Goal: Task Accomplishment & Management: Manage account settings

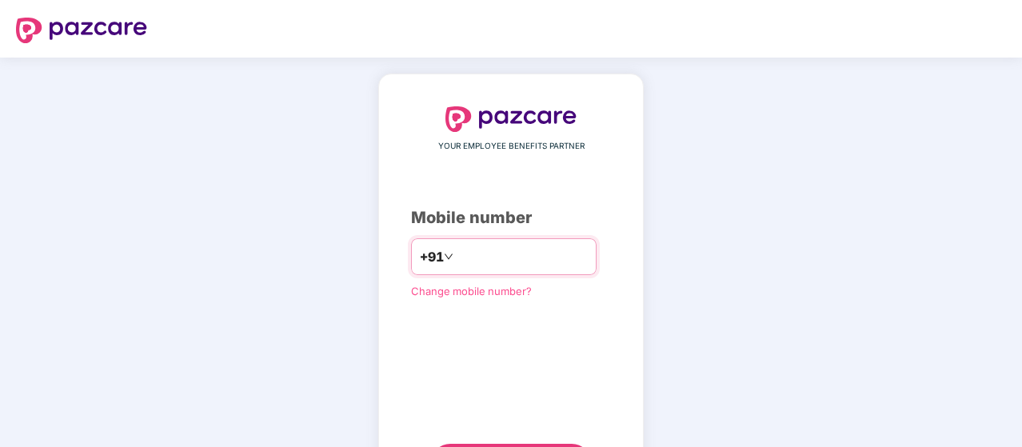
scroll to position [32, 0]
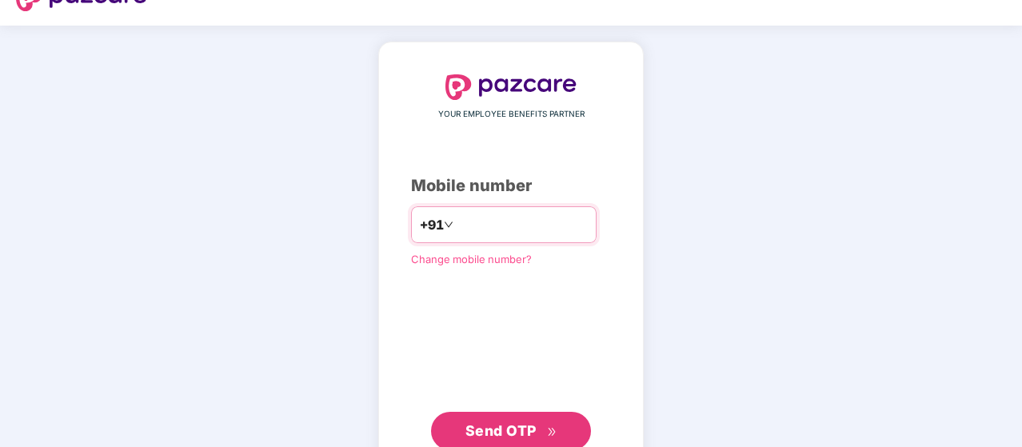
click at [467, 254] on span "Change mobile number?" at bounding box center [471, 259] width 121 height 13
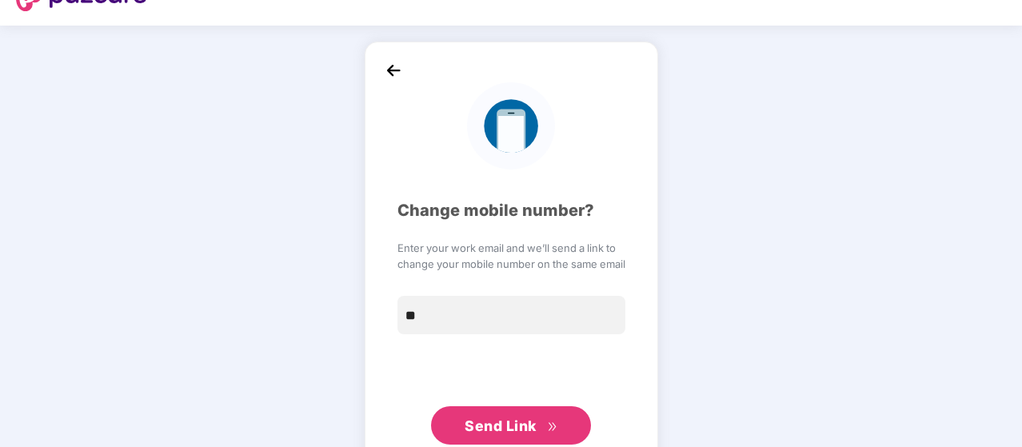
type input "*"
click at [405, 70] on div "Change mobile number? Enter your work email and we’ll send a link to change you…" at bounding box center [511, 260] width 293 height 436
click at [401, 70] on img at bounding box center [393, 70] width 24 height 24
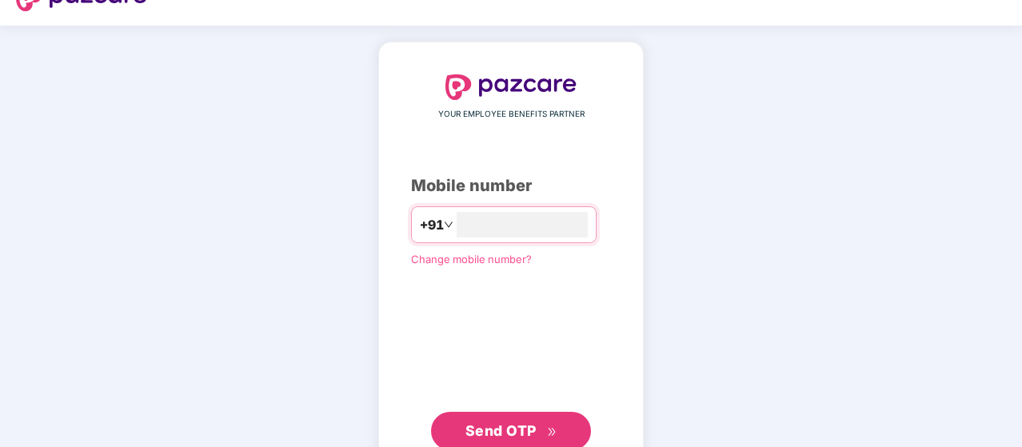
scroll to position [82, 0]
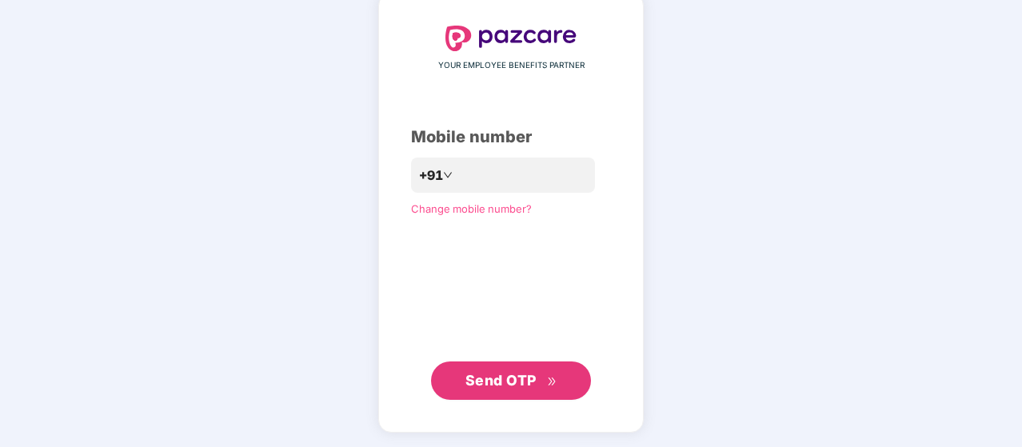
click at [472, 210] on span "Change mobile number?" at bounding box center [471, 208] width 121 height 13
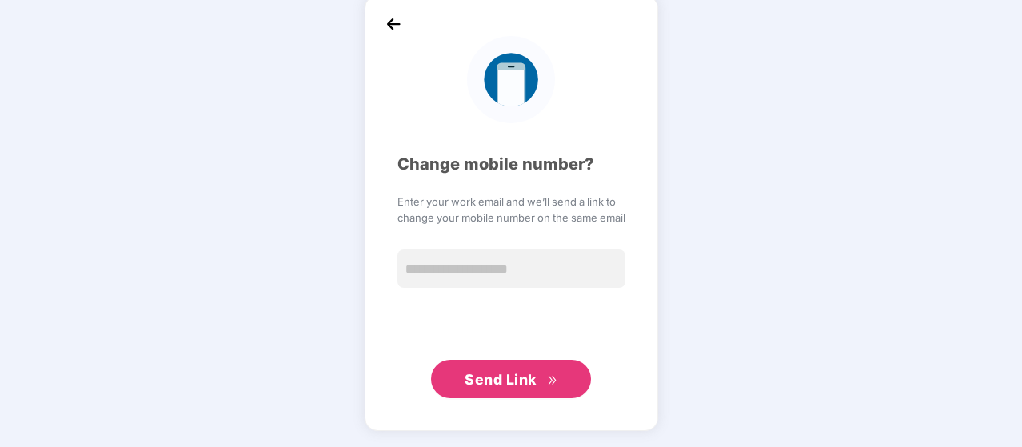
scroll to position [78, 0]
type input "*"
type input "**********"
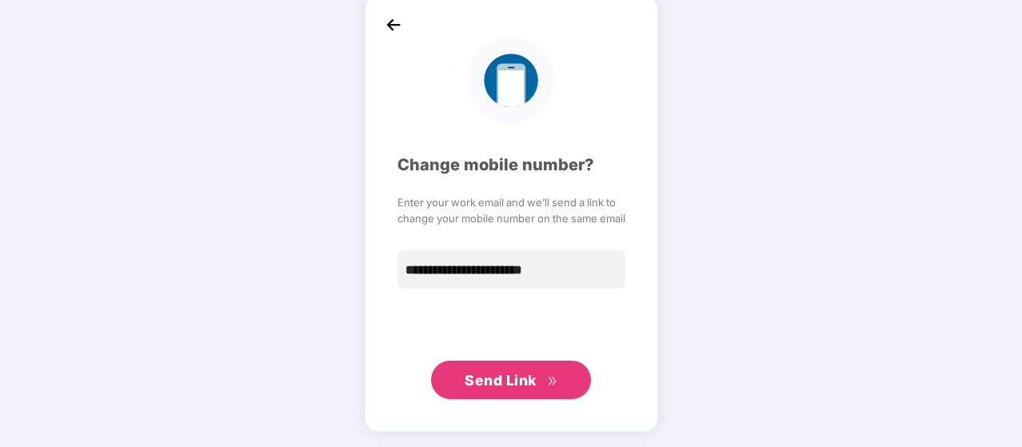
click at [513, 366] on button "Send Link" at bounding box center [511, 380] width 160 height 38
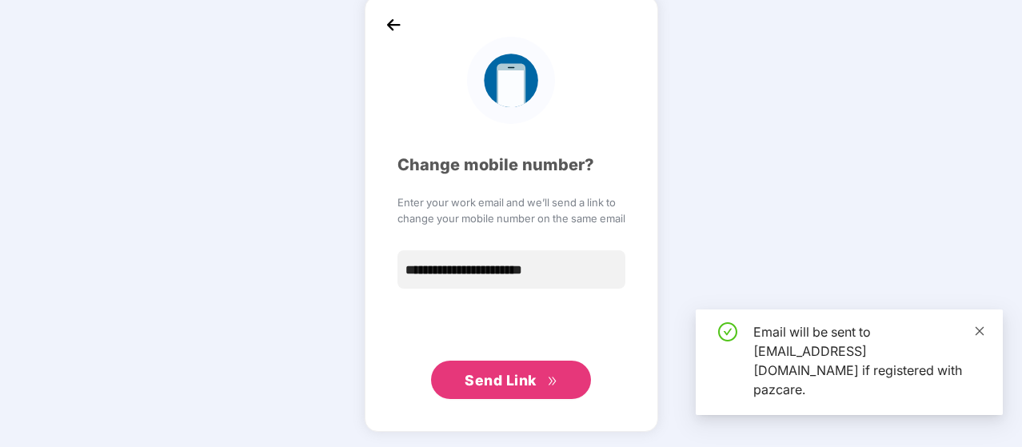
click at [979, 335] on icon "close" at bounding box center [980, 330] width 9 height 9
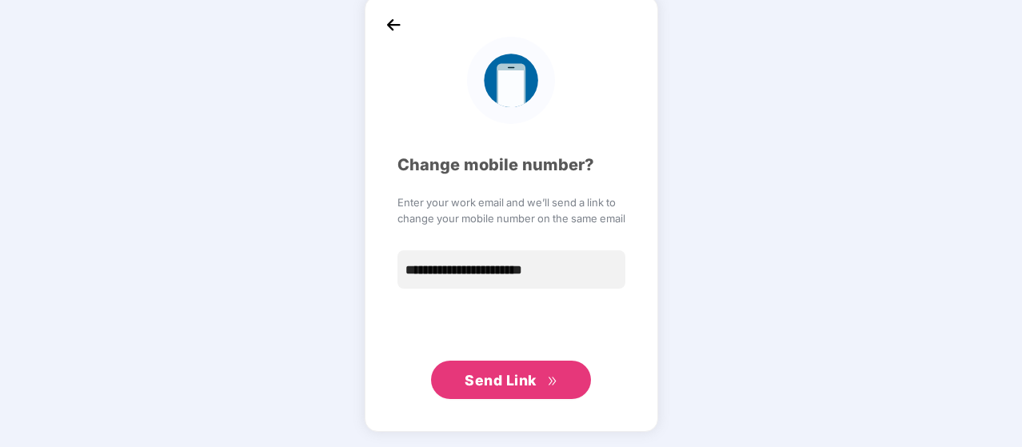
click at [521, 375] on span "Send Link" at bounding box center [501, 380] width 72 height 17
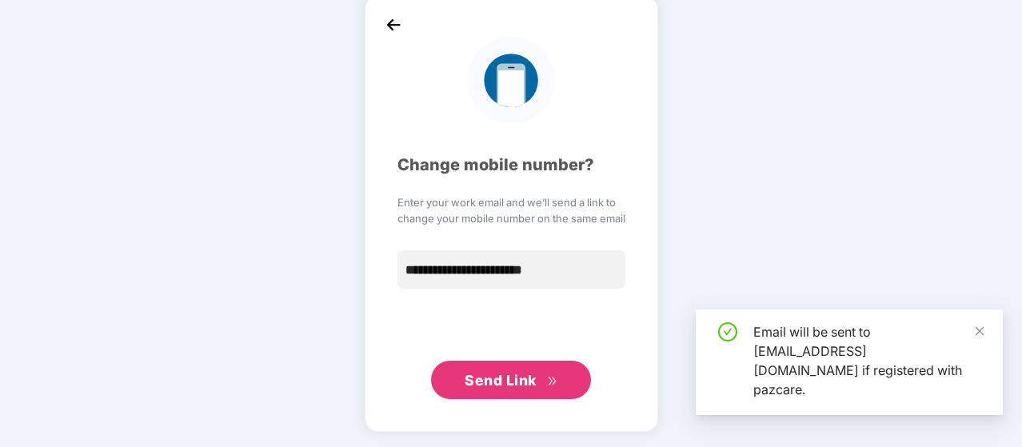
click at [384, 30] on img at bounding box center [393, 25] width 24 height 24
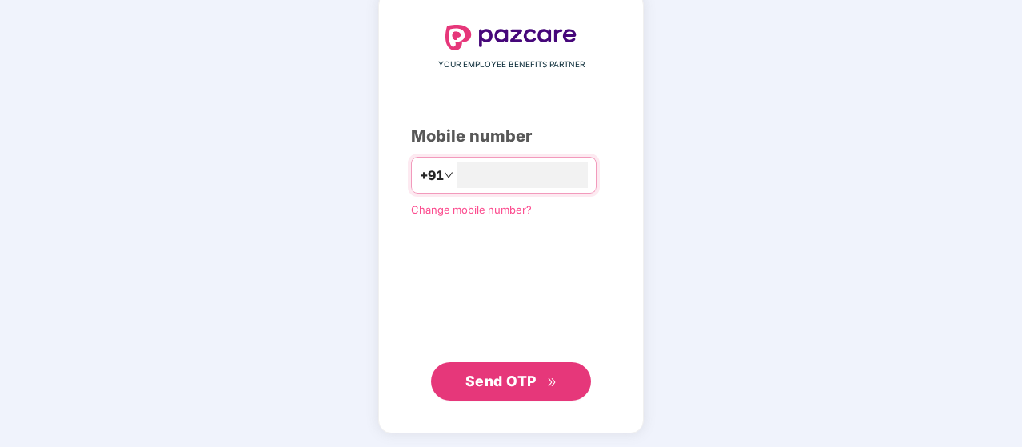
type input "**********"
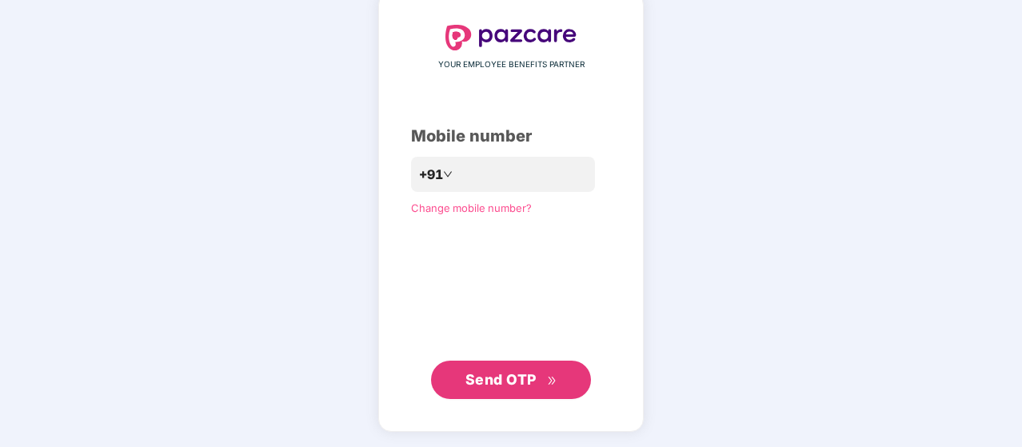
scroll to position [81, 0]
click at [480, 370] on span "Send OTP" at bounding box center [511, 380] width 92 height 22
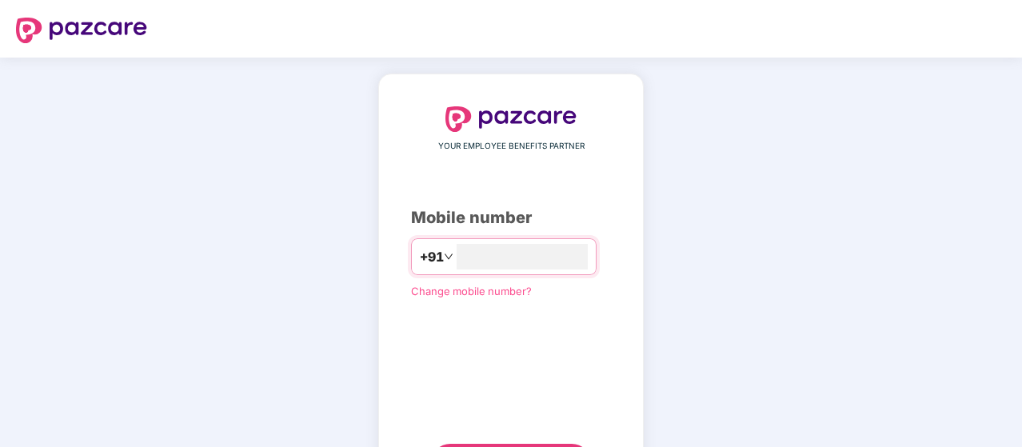
scroll to position [82, 0]
